Goal: Information Seeking & Learning: Check status

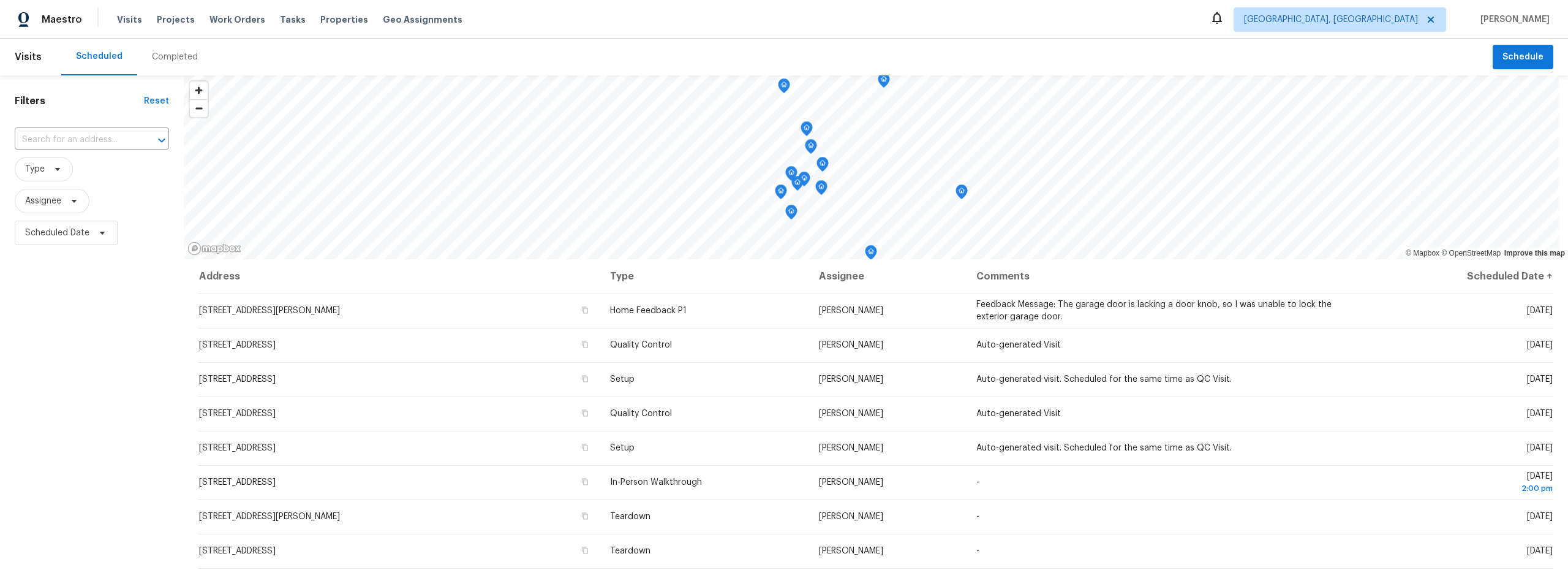
click at [168, 55] on div "Completed" at bounding box center [175, 56] width 46 height 12
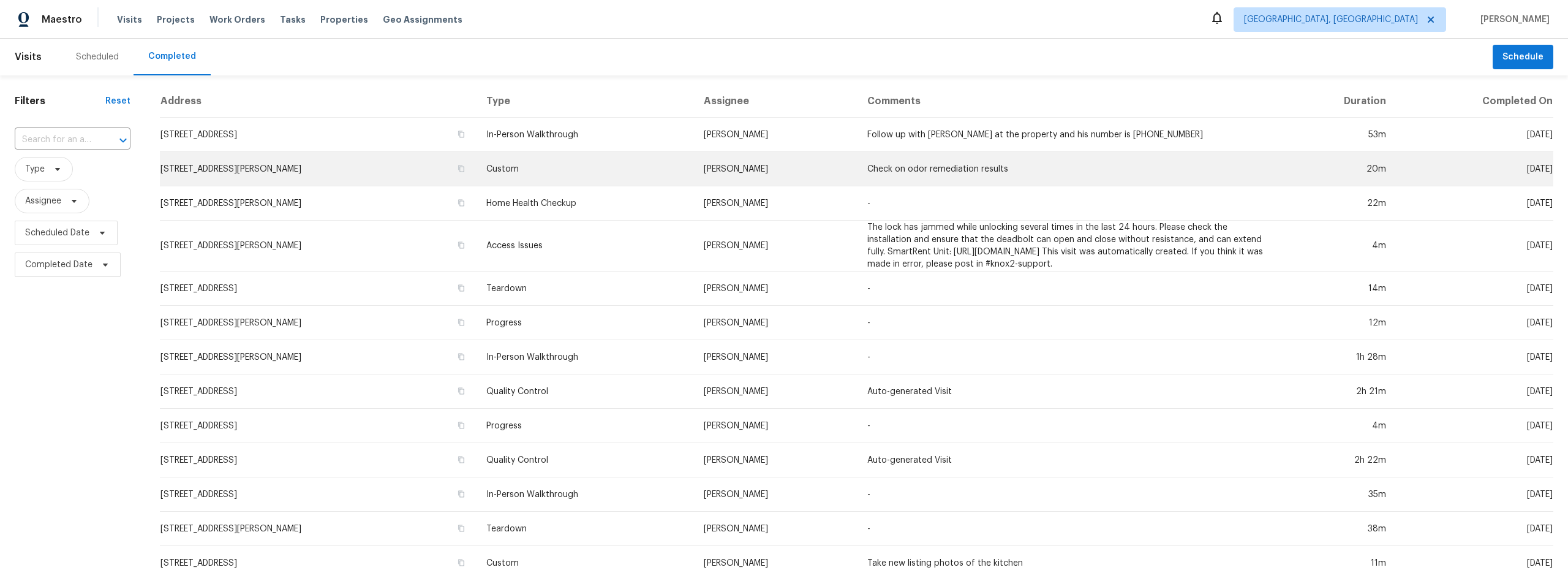
click at [764, 162] on td "Mark Cardenas" at bounding box center [775, 169] width 164 height 34
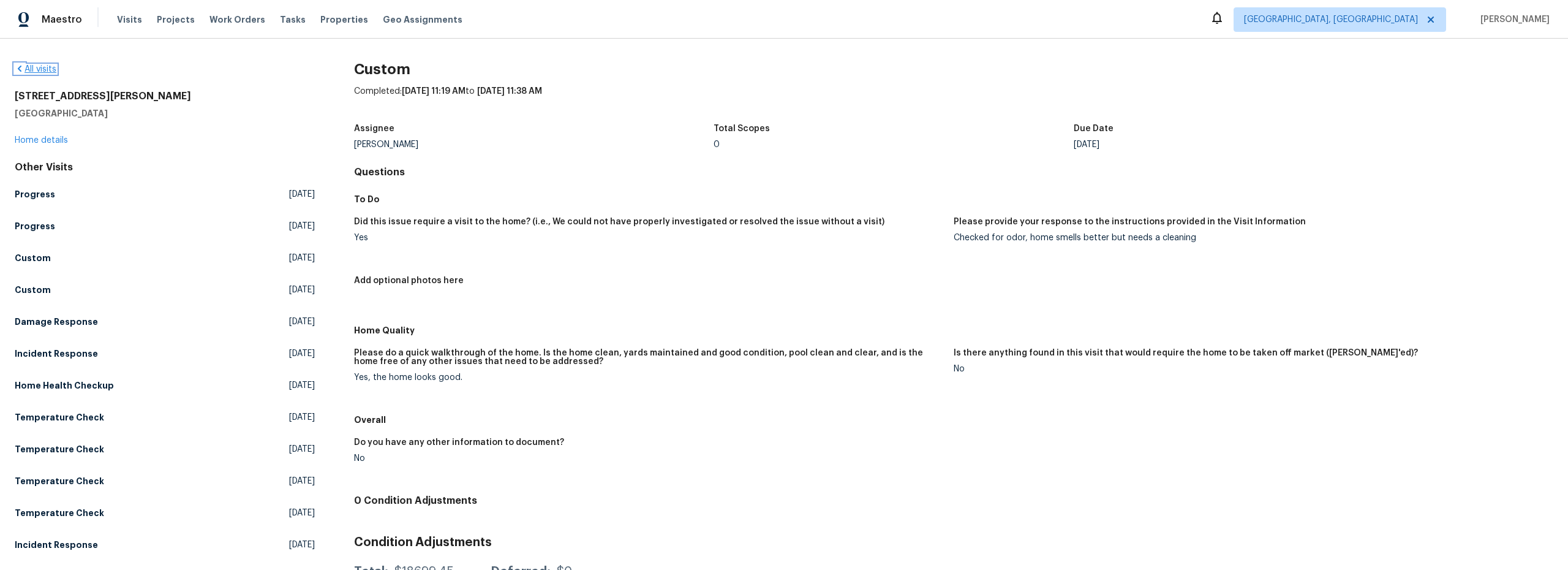
click at [39, 70] on link "All visits" at bounding box center [35, 69] width 42 height 8
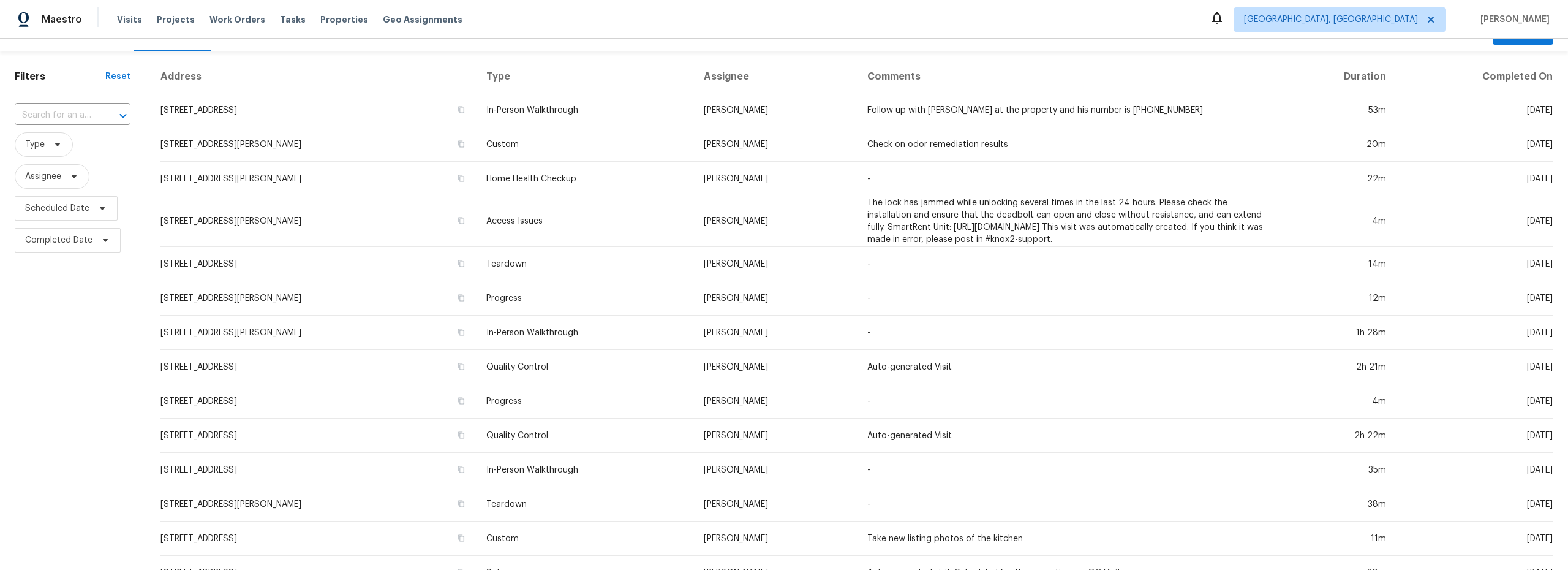
scroll to position [29, 0]
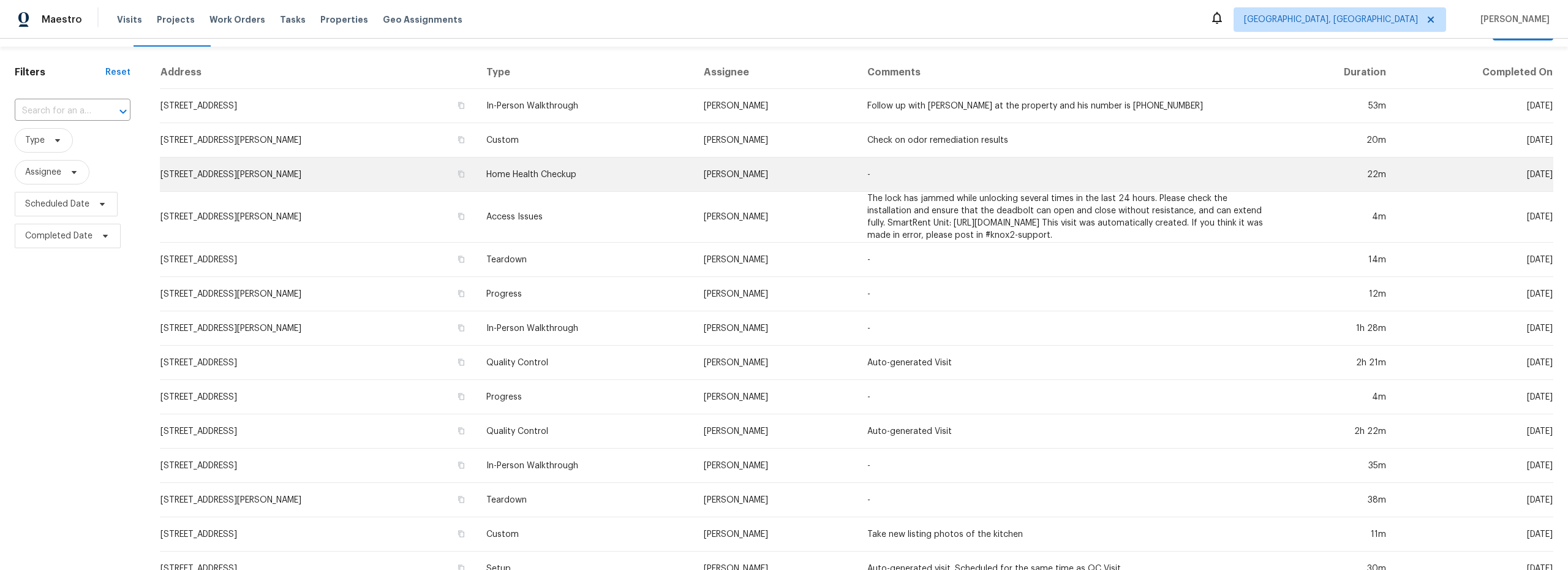
click at [451, 186] on td "60 Turner Dr, Los Lunas, NM 87031" at bounding box center [318, 174] width 316 height 34
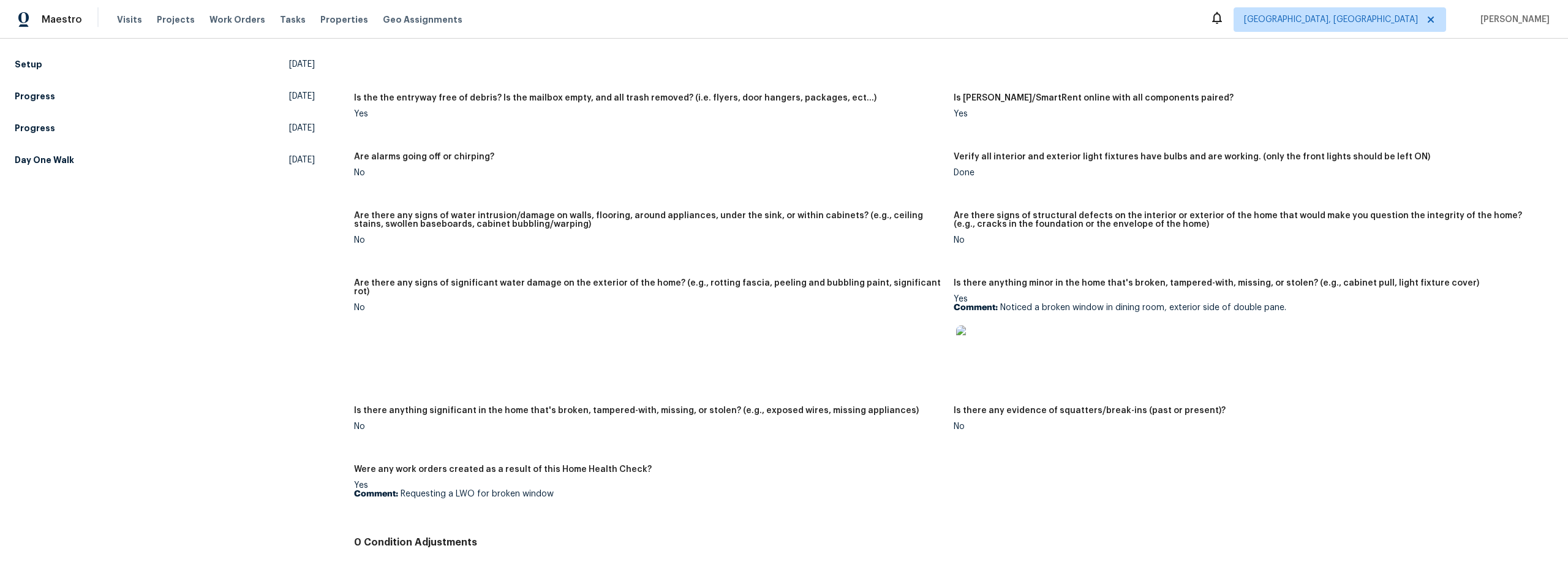
scroll to position [674, 0]
click at [971, 341] on img at bounding box center [976, 342] width 39 height 39
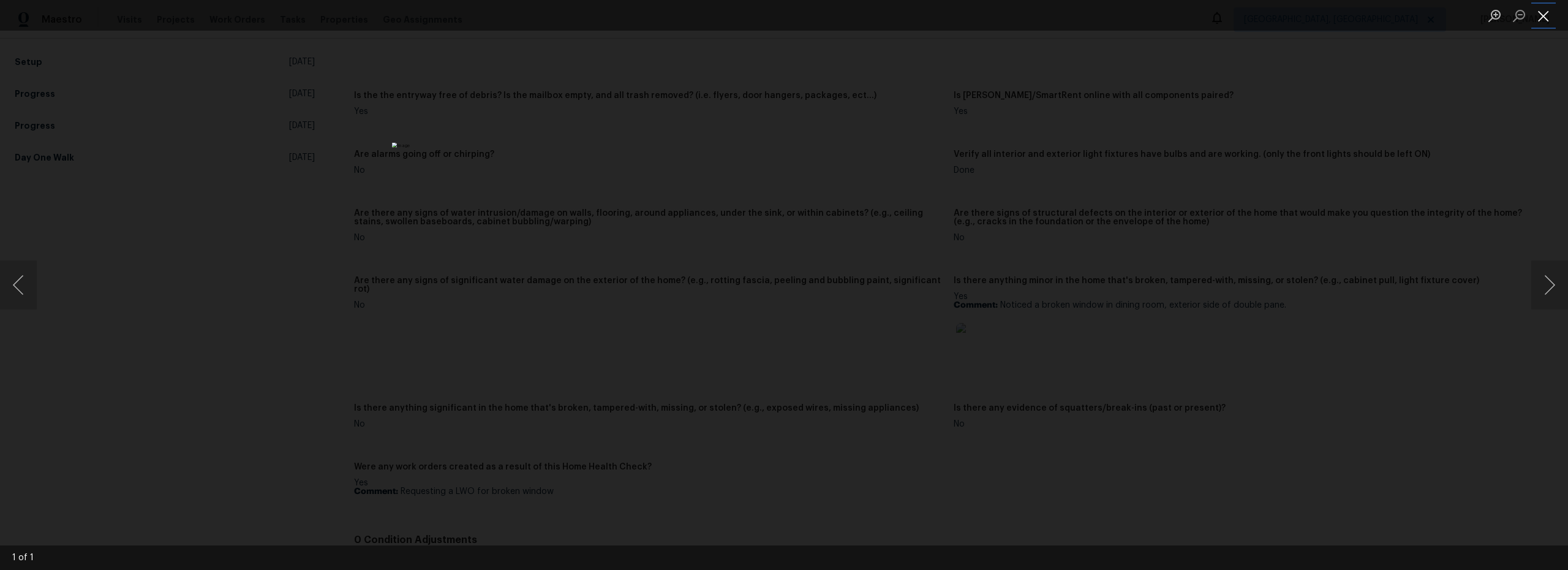
click at [1548, 18] on button "Close lightbox" at bounding box center [1544, 15] width 24 height 21
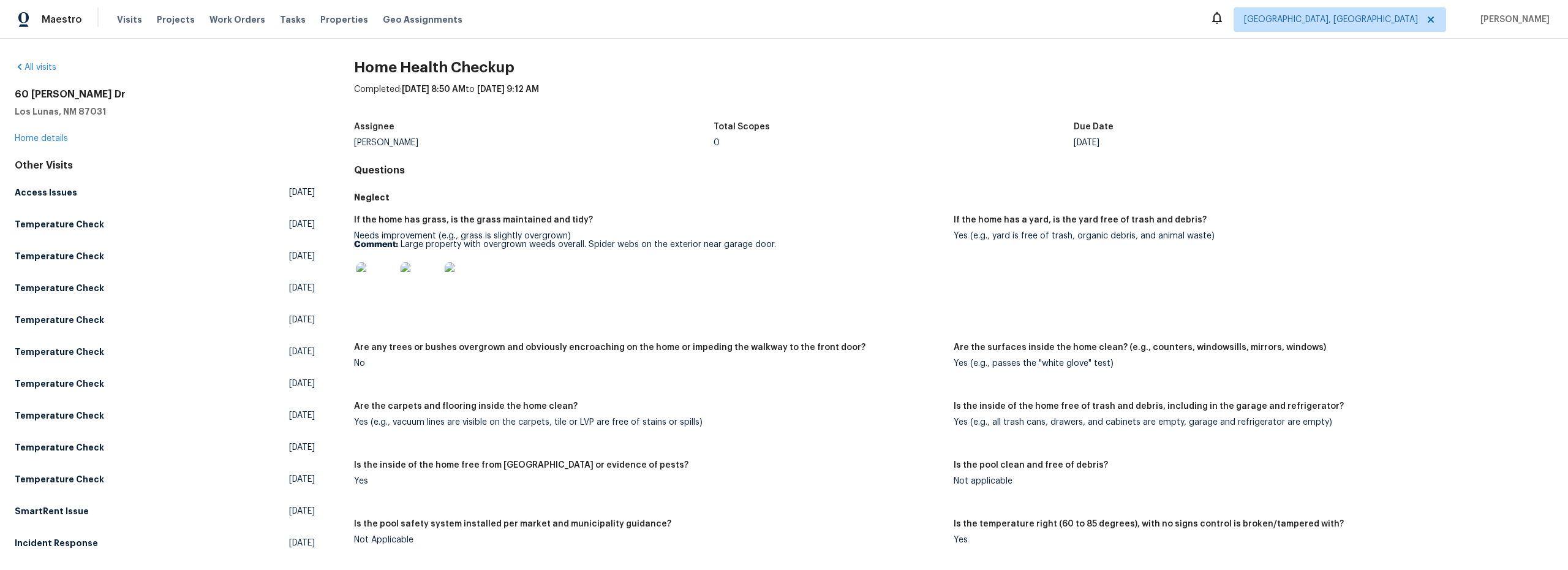
scroll to position [0, 0]
click at [40, 74] on div "All visits" at bounding box center [165, 69] width 300 height 12
click at [33, 74] on div "All visits" at bounding box center [165, 69] width 300 height 12
click at [44, 72] on link "All visits" at bounding box center [35, 69] width 42 height 8
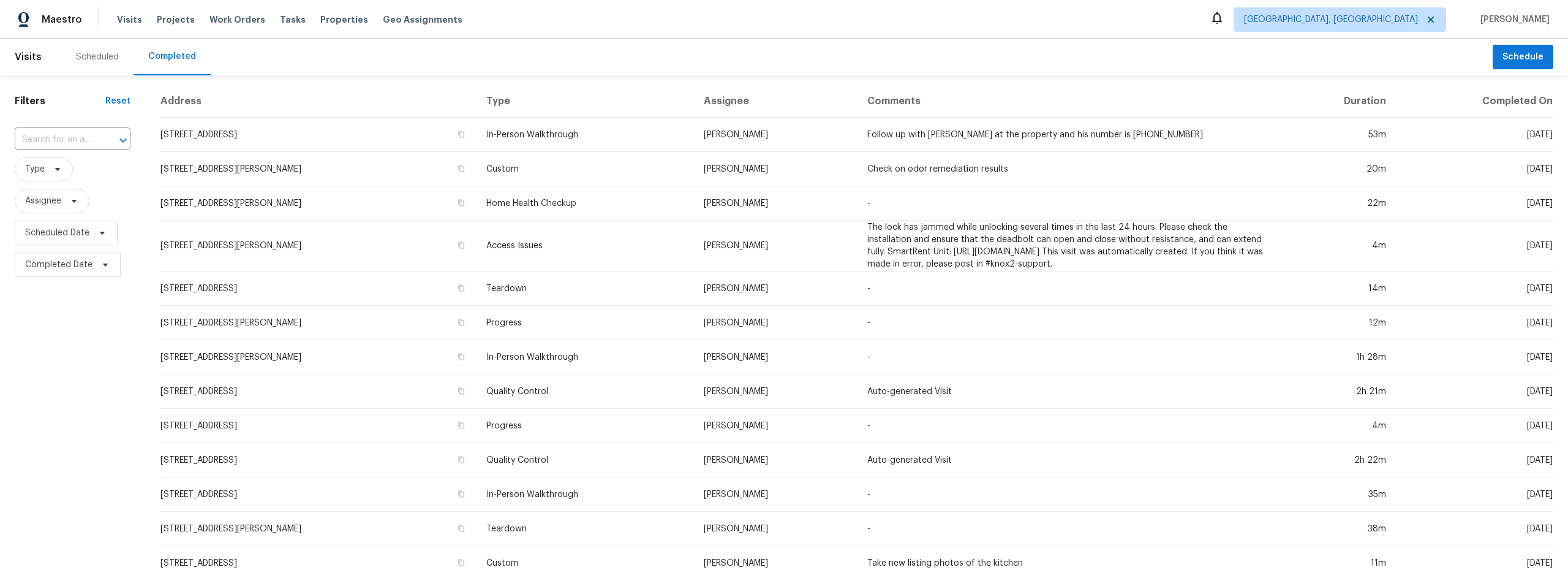
click at [97, 58] on div "Scheduled" at bounding box center [97, 56] width 43 height 12
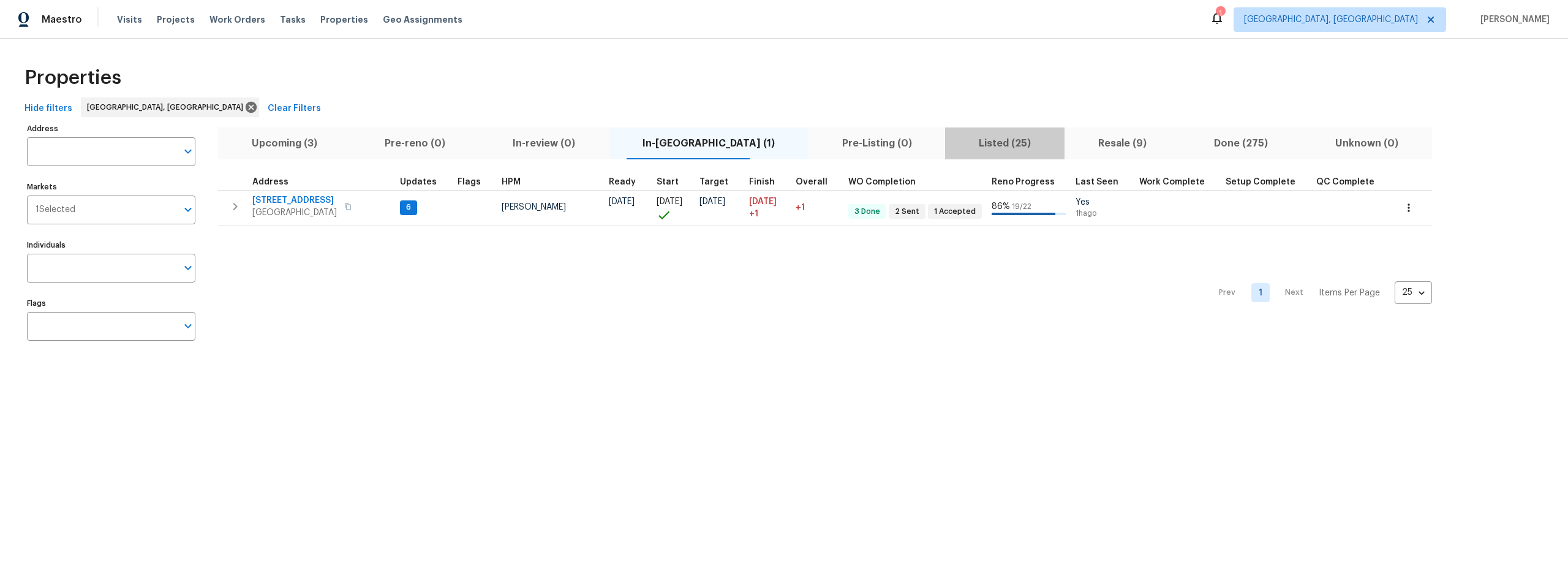
click at [952, 148] on span "Listed (25)" at bounding box center [1004, 143] width 105 height 17
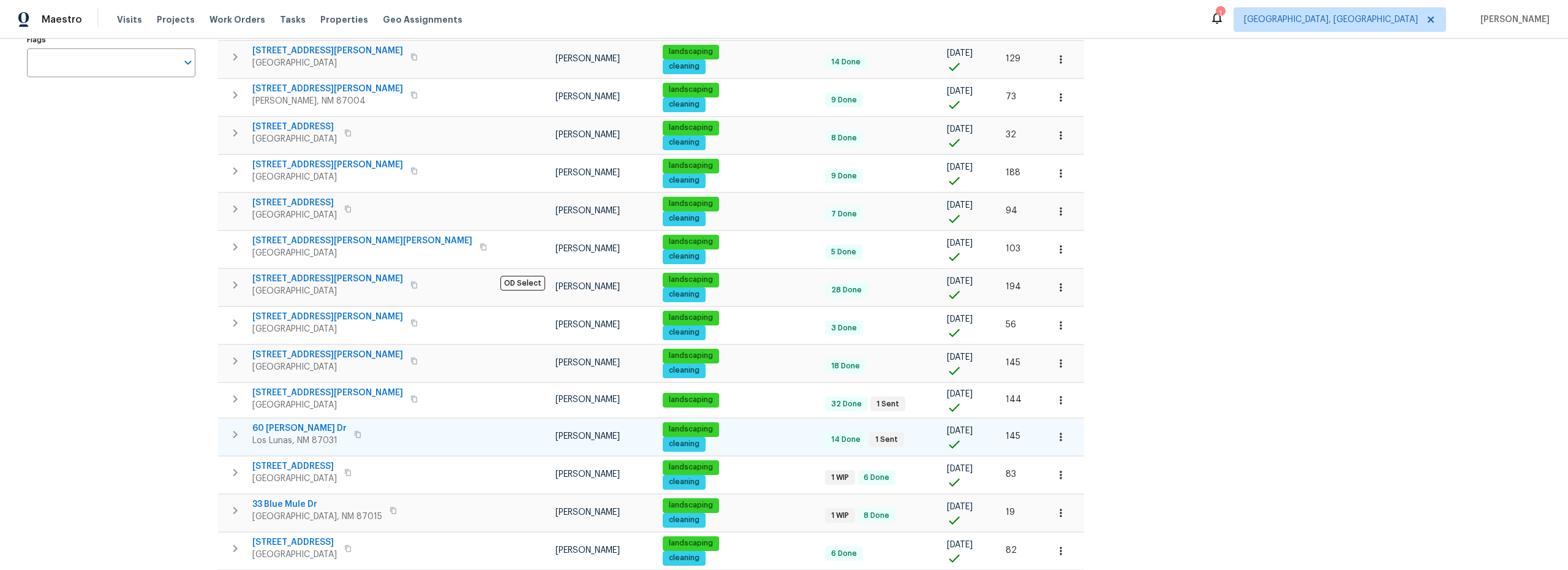
scroll to position [286, 0]
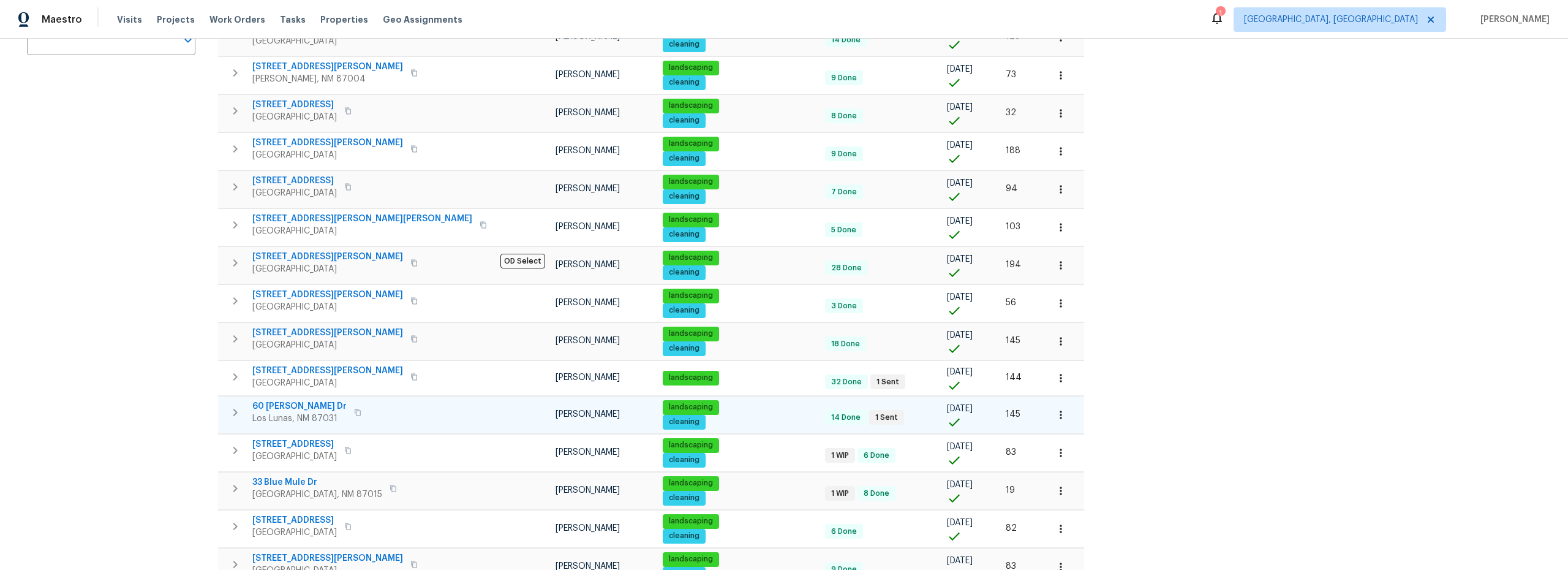
click at [1055, 411] on icon "button" at bounding box center [1061, 415] width 12 height 12
click at [926, 524] on p "Admin: Repair Budget Review" at bounding box center [943, 524] width 117 height 13
click at [343, 419] on div at bounding box center [784, 285] width 1568 height 570
click at [278, 404] on span "60 Turner Dr" at bounding box center [299, 406] width 94 height 12
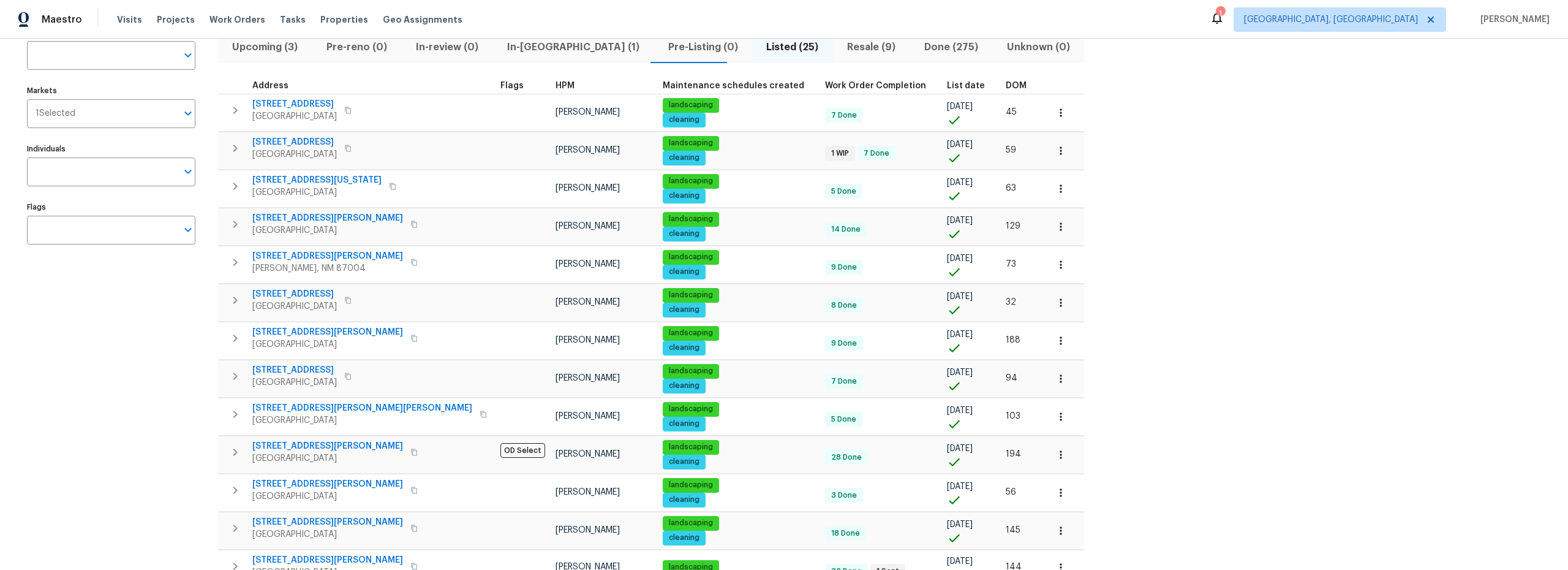
scroll to position [0, 0]
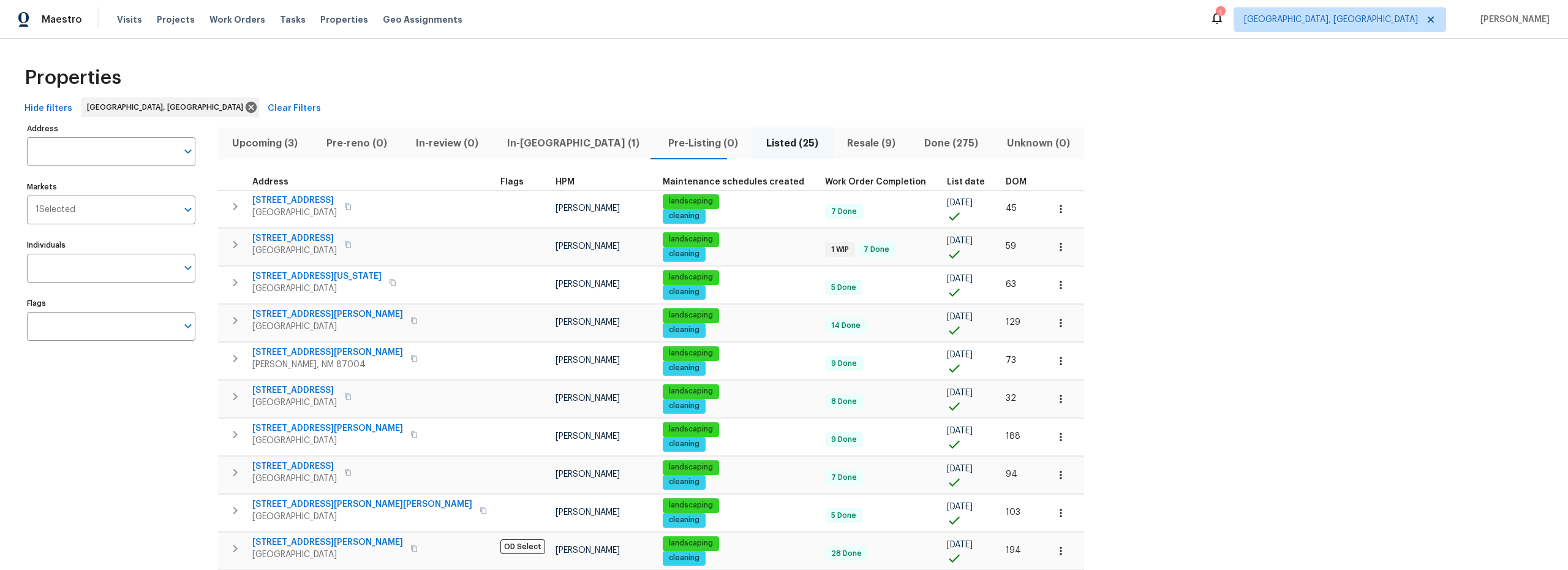
click at [523, 147] on span "In-reno (1)" at bounding box center [573, 143] width 146 height 17
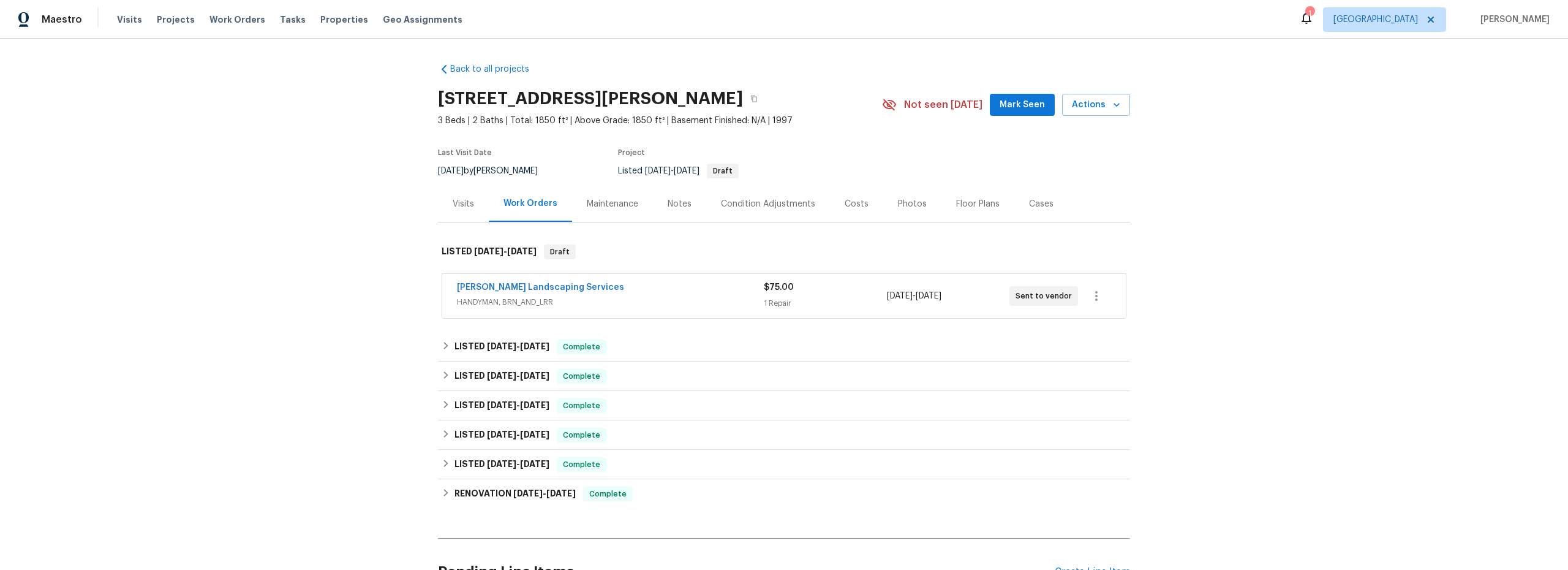
click at [850, 204] on div "Costs" at bounding box center [856, 203] width 24 height 12
